Goal: Information Seeking & Learning: Understand process/instructions

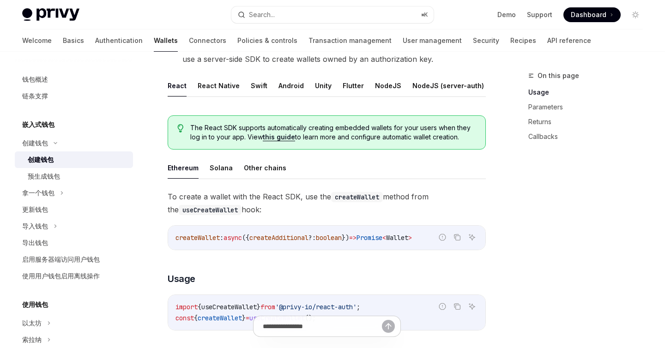
scroll to position [202, 0]
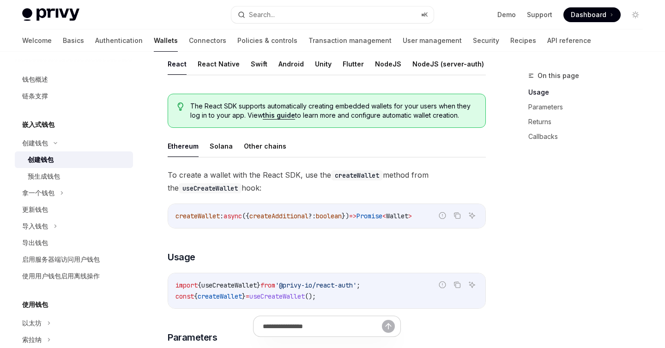
type textarea "*"
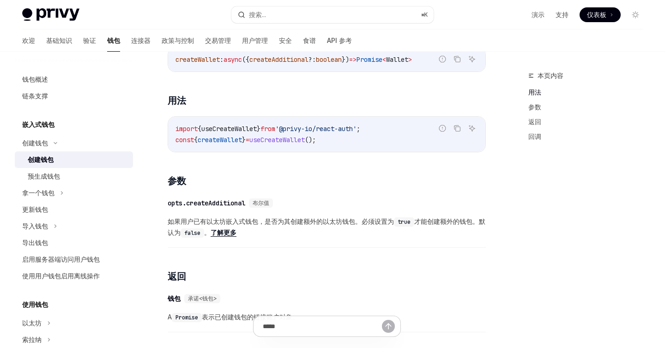
scroll to position [335, 0]
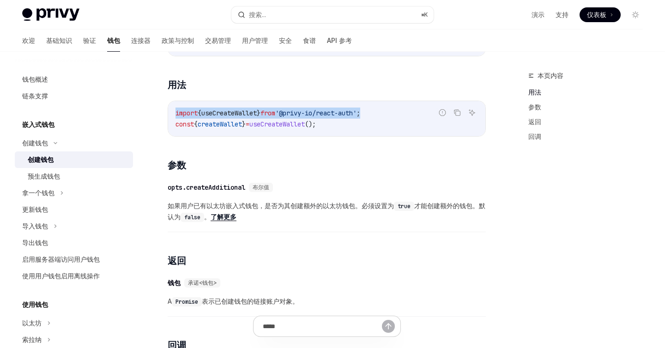
drag, startPoint x: 394, startPoint y: 113, endPoint x: 174, endPoint y: 101, distance: 221.1
click at [174, 101] on div "import { useCreateWallet } from '@privy-io/react-auth' ; const { createWallet }…" at bounding box center [326, 118] width 317 height 35
copy span "import { useCreateWallet } from '@privy-io/react-auth' ;"
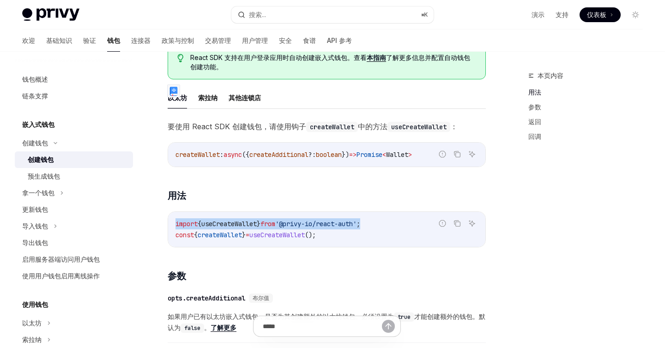
scroll to position [223, 0]
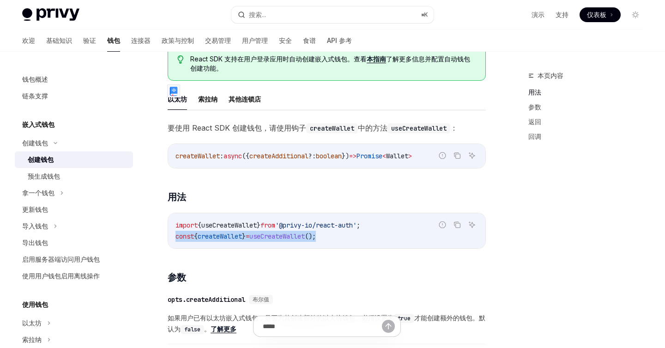
drag, startPoint x: 342, startPoint y: 238, endPoint x: 175, endPoint y: 241, distance: 167.7
click at [175, 241] on div "import { useCreateWallet } from '@privy-io/react-auth' ; const { createWallet }…" at bounding box center [326, 230] width 317 height 35
copy span "const { createWallet } = useCreateWallet ();"
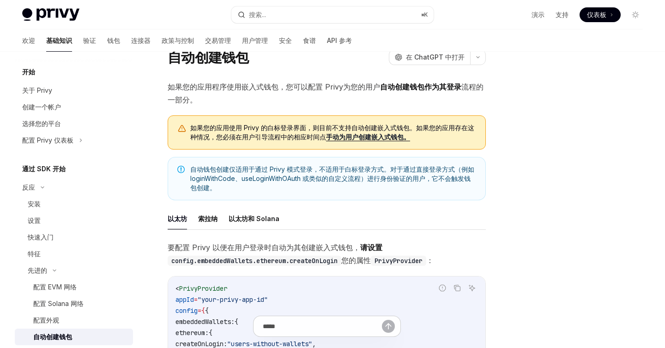
scroll to position [168, 0]
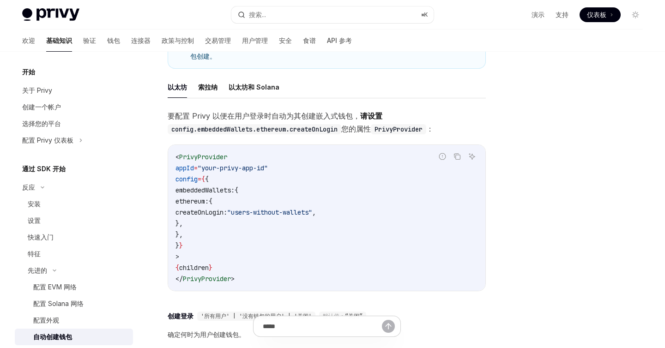
click at [386, 219] on code "< PrivyProvider appId = "your-privy-app-id" config = { { embeddedWallets: { eth…" at bounding box center [327, 218] width 303 height 133
drag, startPoint x: 382, startPoint y: 214, endPoint x: 301, endPoint y: 214, distance: 81.3
click at [301, 214] on span ""users-without-wallets"" at bounding box center [269, 212] width 85 height 8
copy span "users-without-wallets"
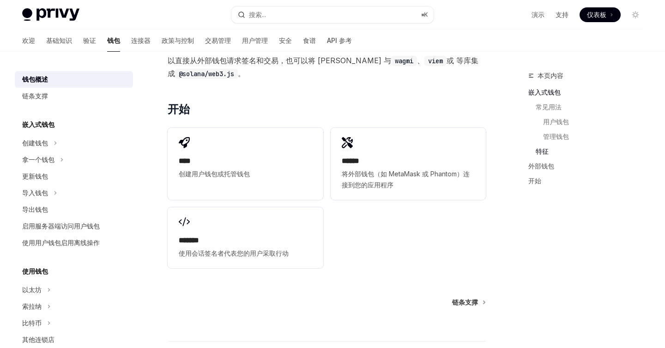
scroll to position [1219, 0]
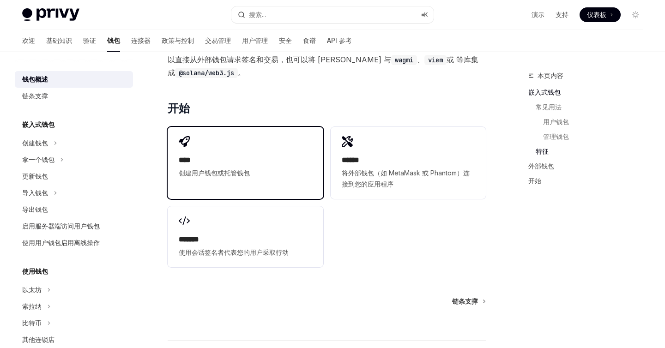
click at [191, 162] on font "****" at bounding box center [185, 160] width 12 height 7
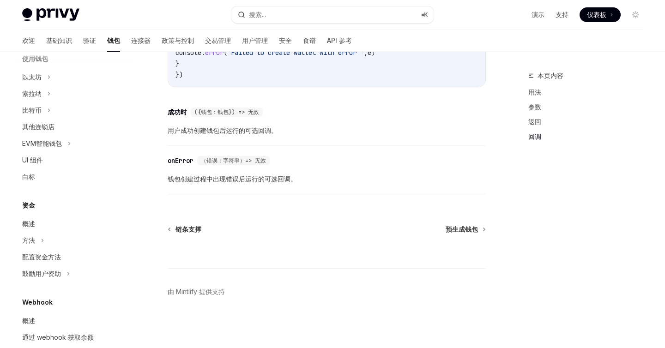
scroll to position [241, 0]
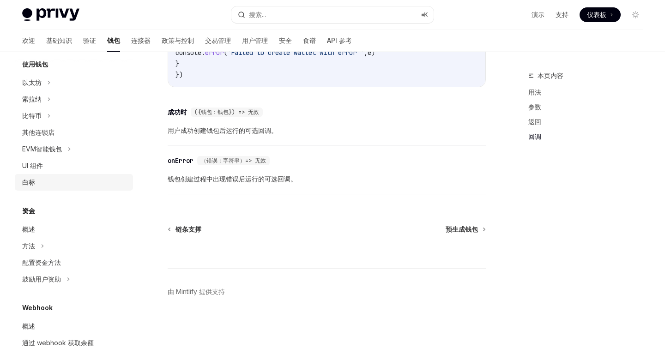
click at [29, 181] on font "白标" at bounding box center [28, 182] width 13 height 8
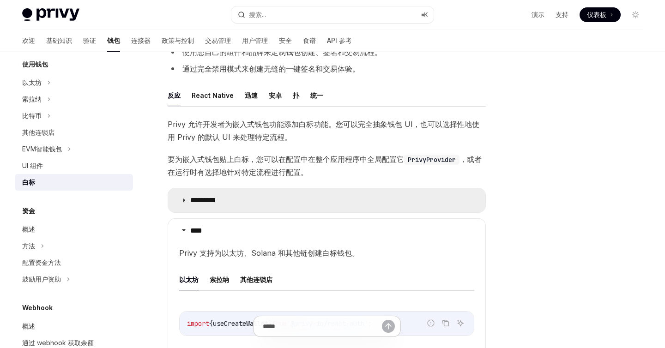
scroll to position [102, 0]
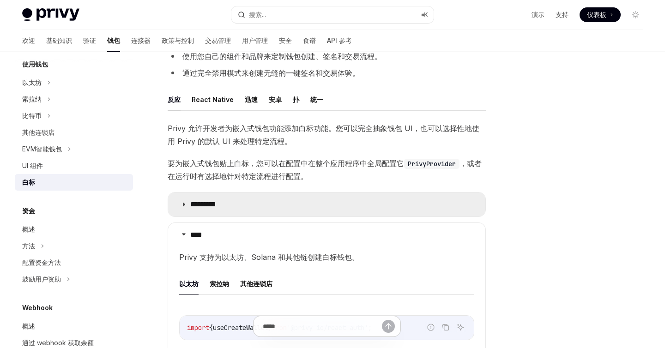
click at [184, 202] on icon at bounding box center [184, 205] width 6 height 6
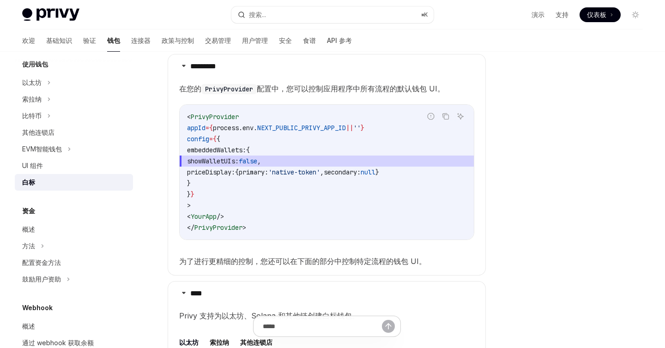
scroll to position [241, 0]
click at [267, 210] on code "< PrivyProvider appId = { process . env . NEXT_PUBLIC_PRIVY_APP_ID || '' } conf…" at bounding box center [326, 171] width 279 height 122
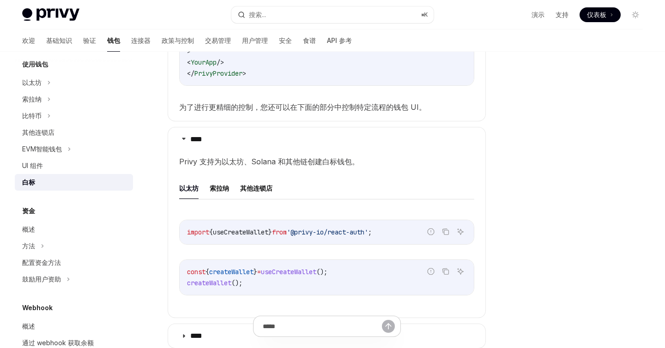
scroll to position [395, 0]
click at [256, 189] on font "其他连锁店" at bounding box center [256, 187] width 32 height 8
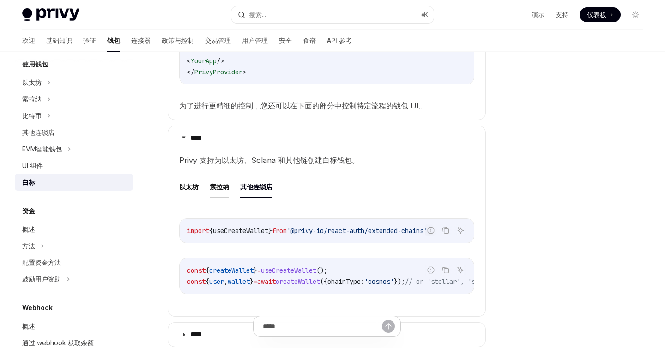
click at [216, 187] on font "索拉纳" at bounding box center [219, 187] width 19 height 8
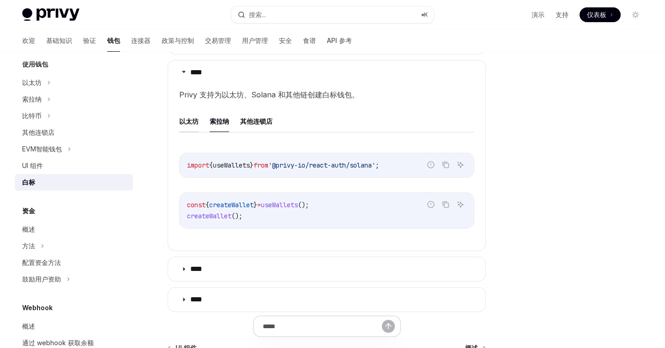
scroll to position [352, 0]
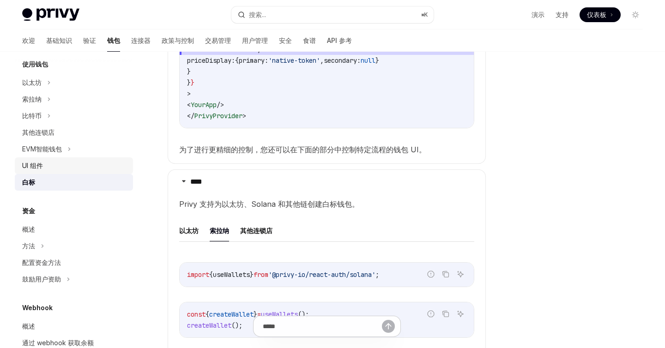
click at [33, 166] on font "UI 组件" at bounding box center [32, 166] width 21 height 8
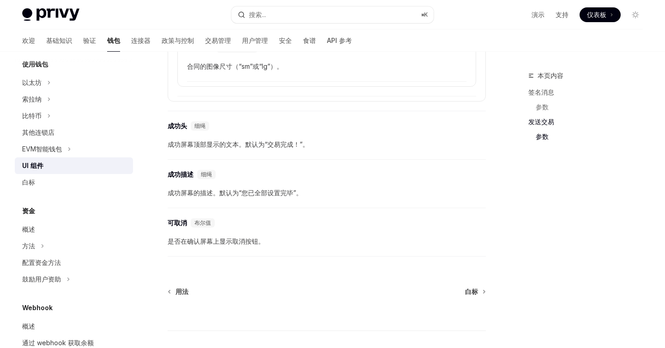
scroll to position [1692, 0]
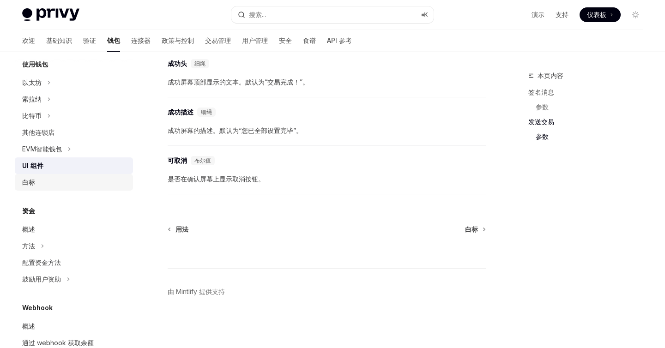
click at [44, 182] on div "白标" at bounding box center [74, 182] width 105 height 11
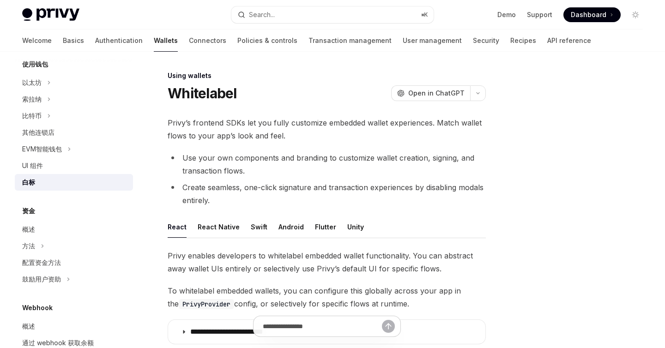
type textarea "*"
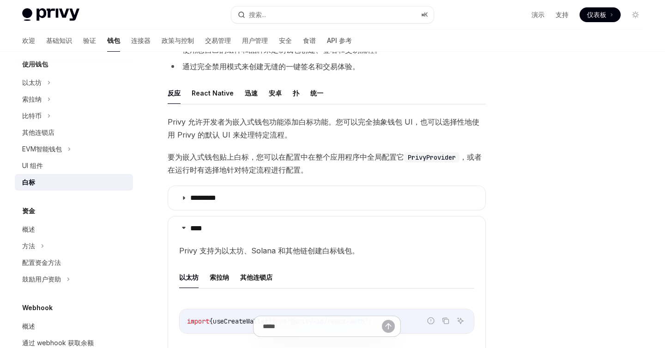
scroll to position [97, 0]
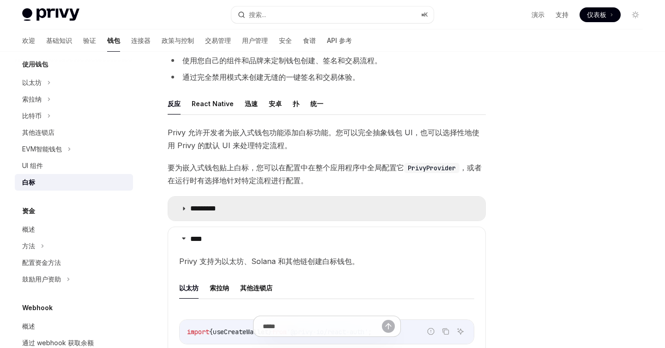
click at [182, 211] on icon at bounding box center [184, 209] width 6 height 6
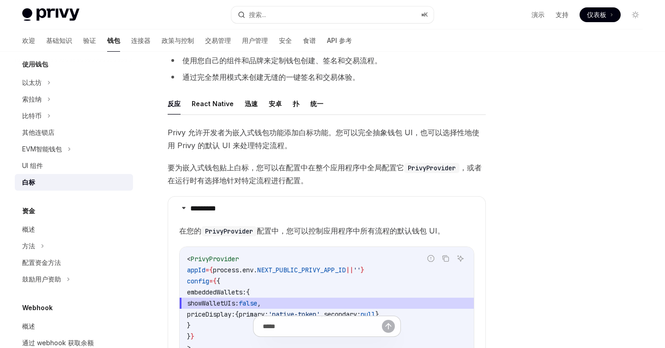
drag, startPoint x: 209, startPoint y: 303, endPoint x: 288, endPoint y: 301, distance: 79.5
click at [288, 301] on span "showWalletUIs: false ," at bounding box center [326, 303] width 279 height 11
copy span "showWalletUIs: false"
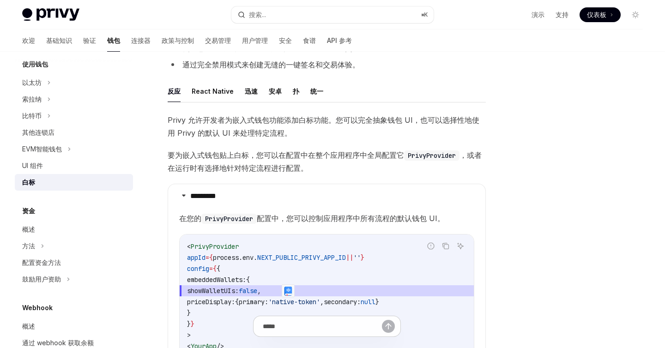
scroll to position [112, 0]
